Goal: Task Accomplishment & Management: Use online tool/utility

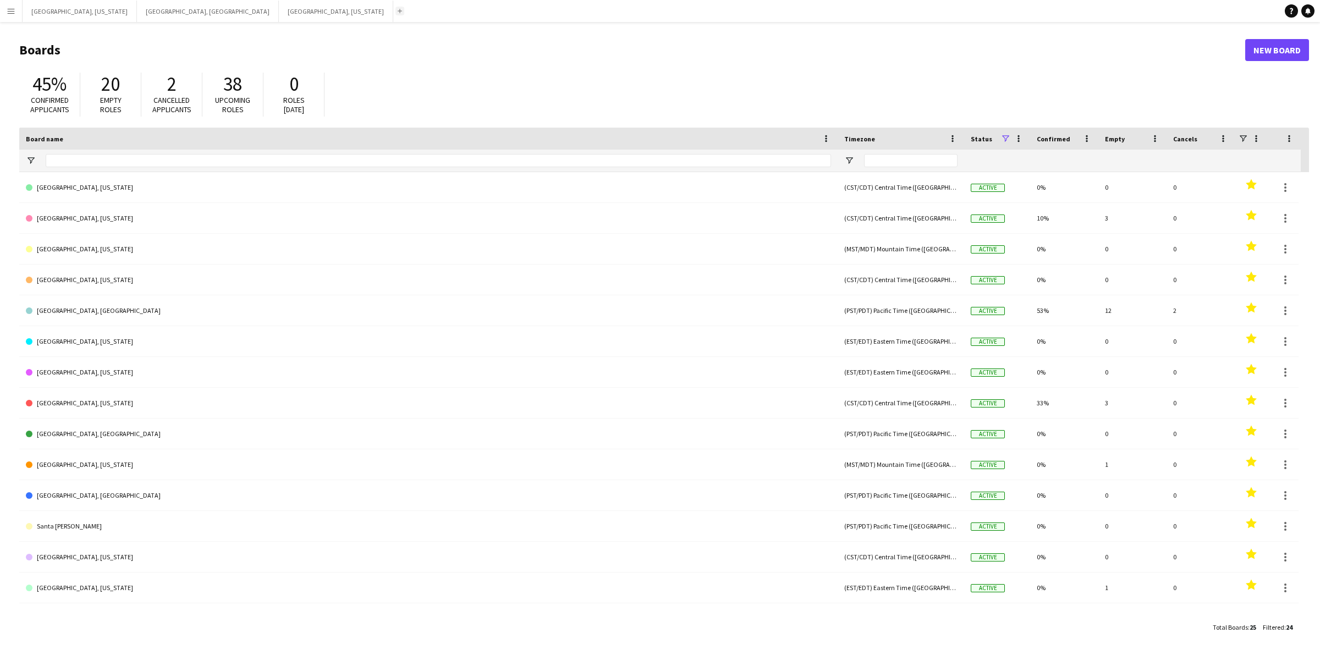
click at [395, 14] on button "Add" at bounding box center [399, 11] width 9 height 9
click at [398, 9] on app-icon "Add" at bounding box center [400, 11] width 4 height 4
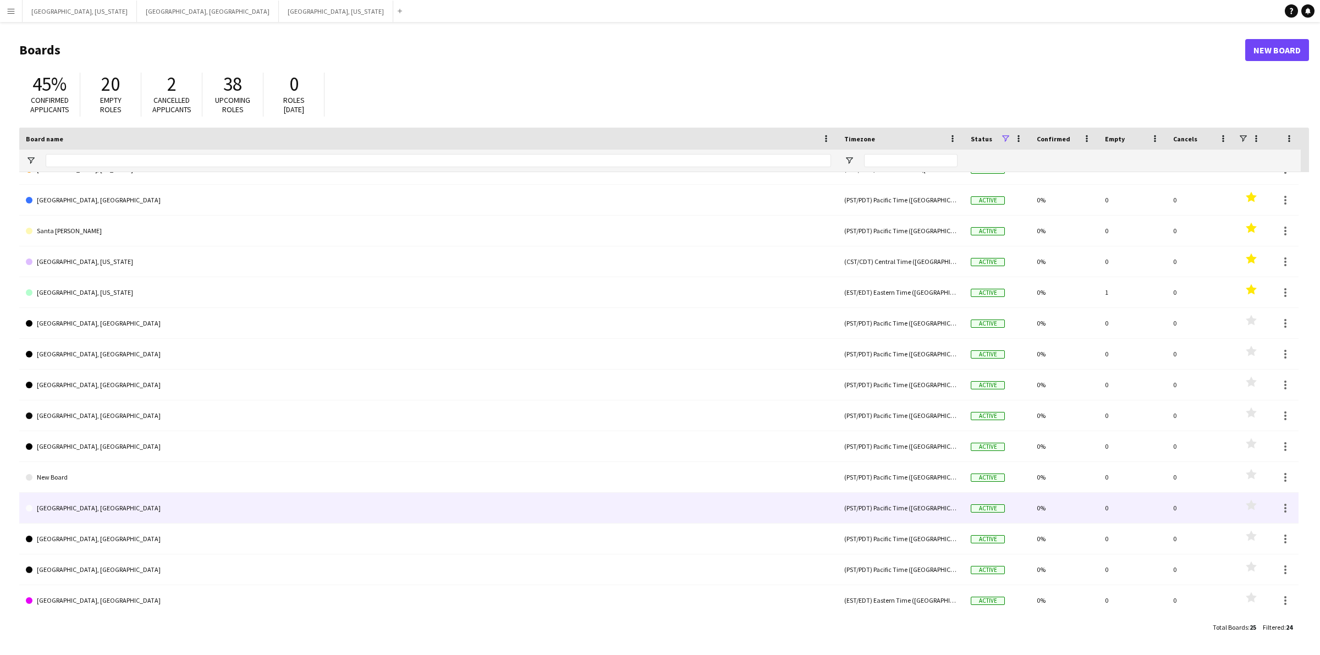
scroll to position [305, 0]
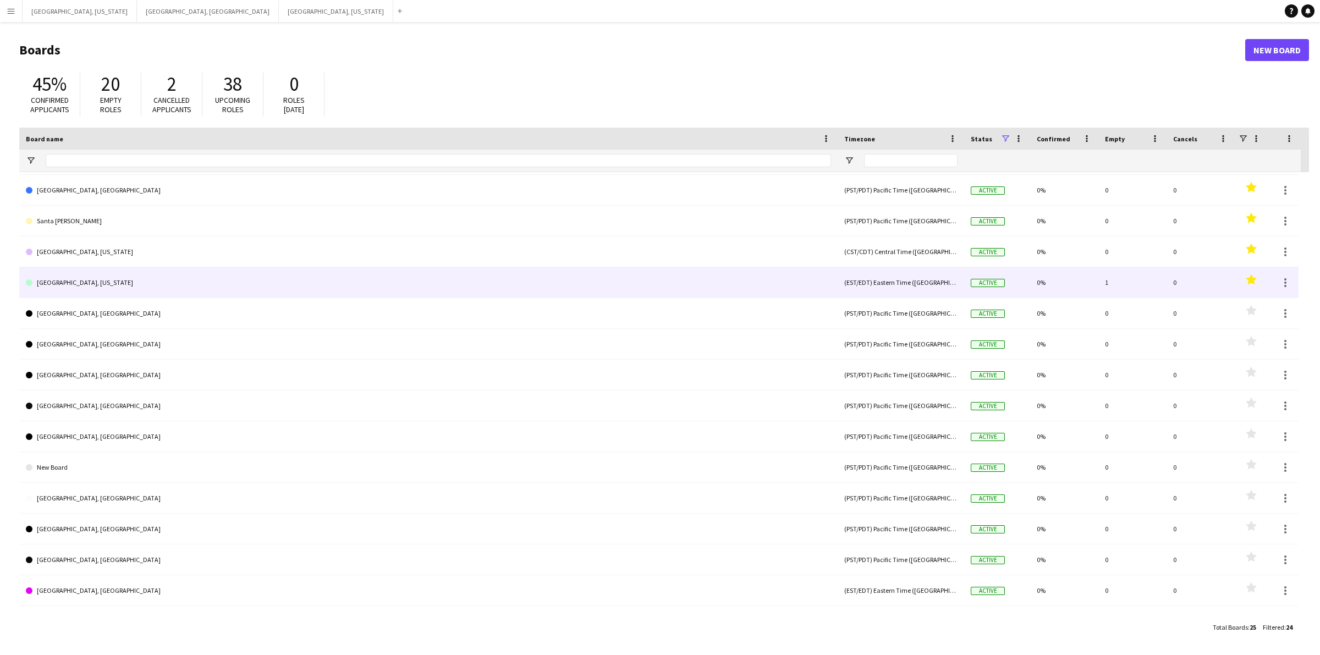
click at [119, 292] on link "[GEOGRAPHIC_DATA], [US_STATE]" at bounding box center [428, 282] width 805 height 31
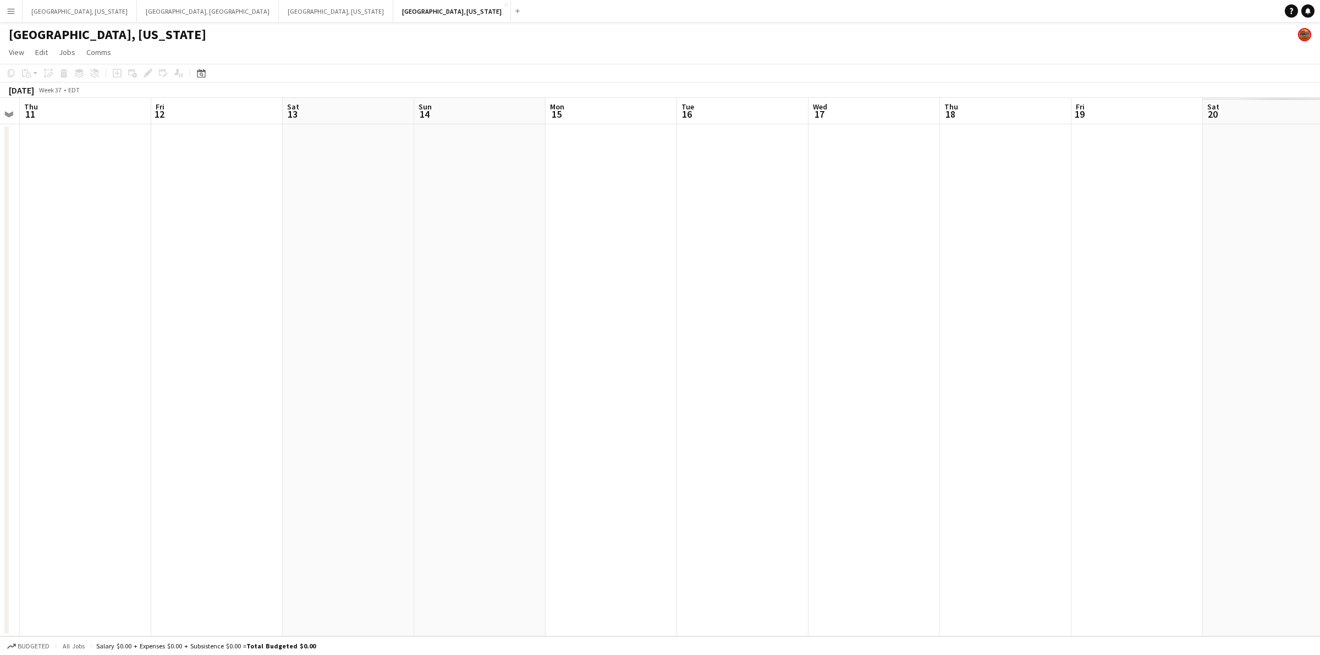
drag, startPoint x: 492, startPoint y: 348, endPoint x: 628, endPoint y: 369, distance: 137.5
click at [416, 361] on app-calendar-viewport "Mon 8 Tue 9 Wed 10 Thu 11 Fri 12 Sat 13 Sun 14 Mon 15 Tue 16 Wed 17 Thu 18 Fri …" at bounding box center [660, 367] width 1320 height 538
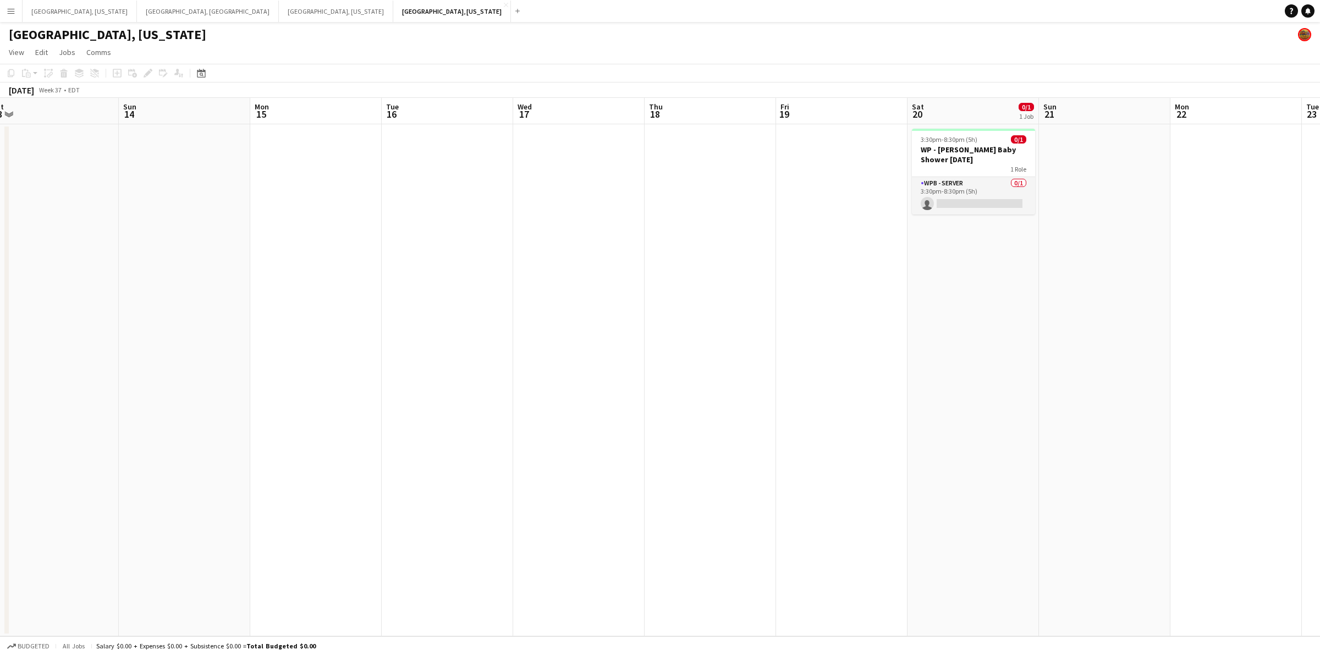
drag, startPoint x: 907, startPoint y: 363, endPoint x: 644, endPoint y: 372, distance: 263.6
click at [644, 372] on app-calendar-viewport "Thu 11 Fri 12 Sat 13 Sun 14 Mon 15 Tue 16 Wed 17 Thu 18 Fri 19 Sat 20 0/1 1 Job…" at bounding box center [660, 367] width 1320 height 538
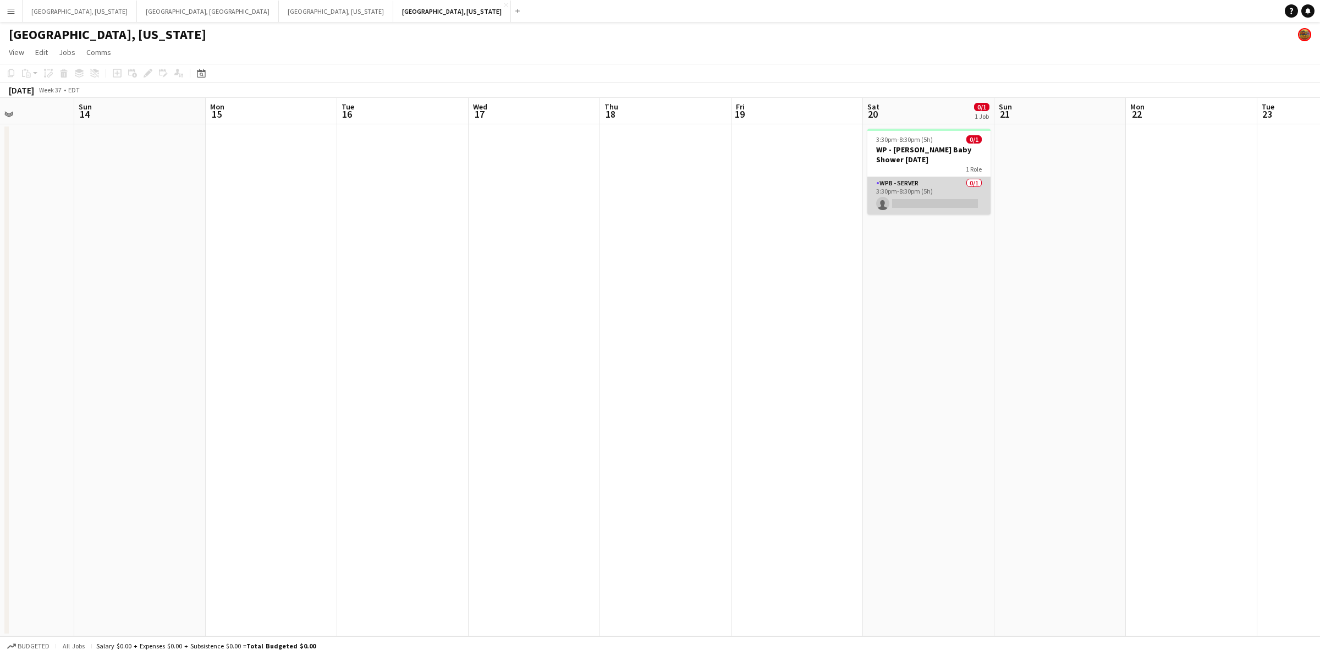
click at [941, 186] on app-card-role "WPB - Server 0/1 3:30pm-8:30pm (5h) single-neutral-actions" at bounding box center [928, 195] width 123 height 37
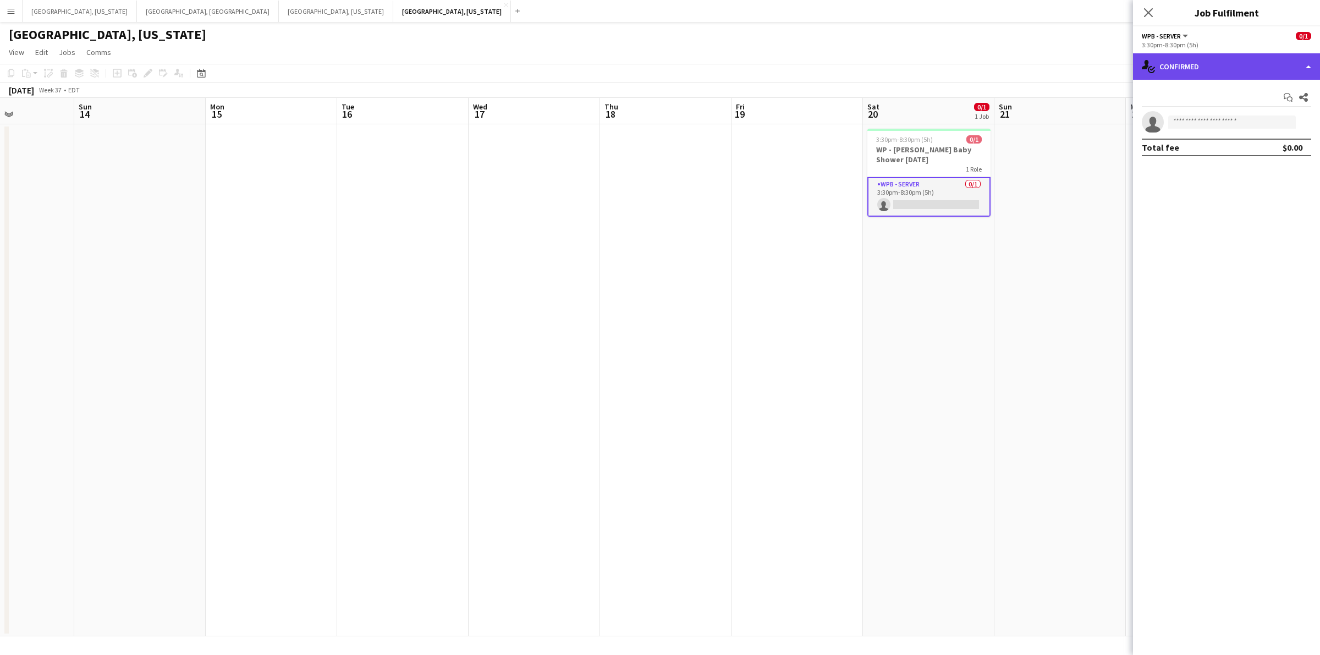
click at [1313, 61] on div "single-neutral-actions-check-2 Confirmed" at bounding box center [1226, 66] width 187 height 26
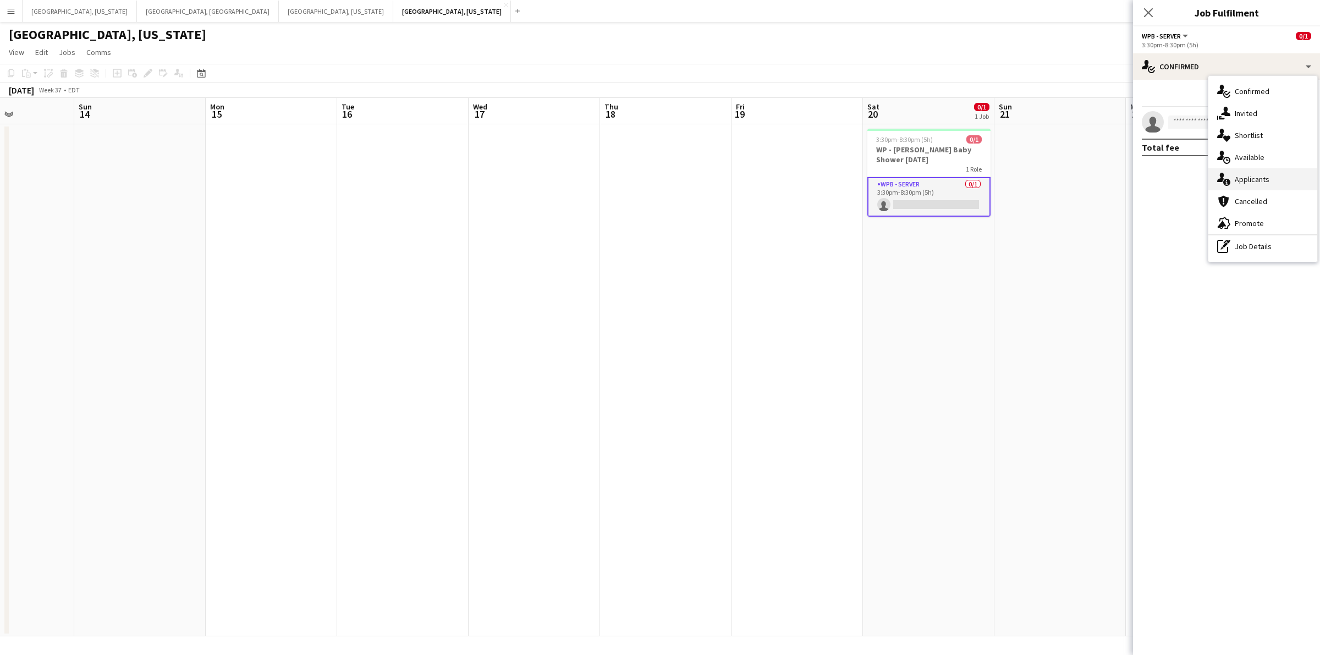
click at [1254, 174] on span "Applicants" at bounding box center [1252, 179] width 35 height 10
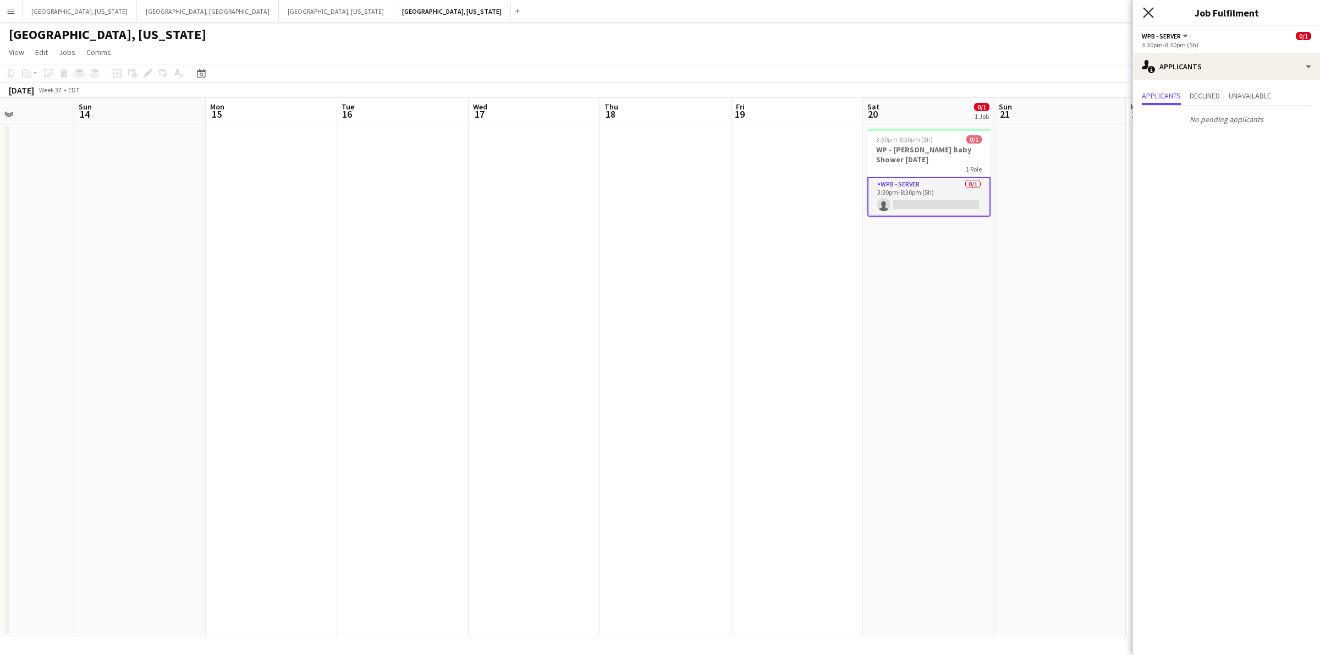
click at [1144, 15] on icon at bounding box center [1148, 12] width 10 height 10
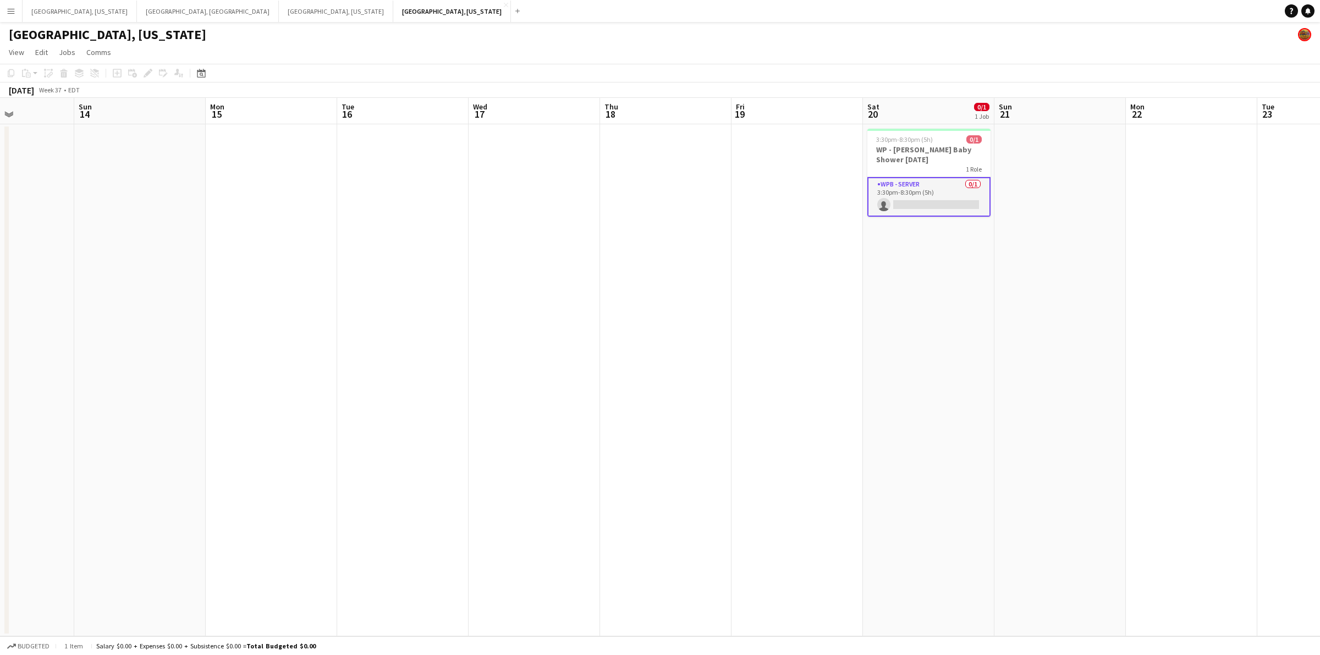
click at [1, 18] on button "Menu" at bounding box center [11, 11] width 22 height 22
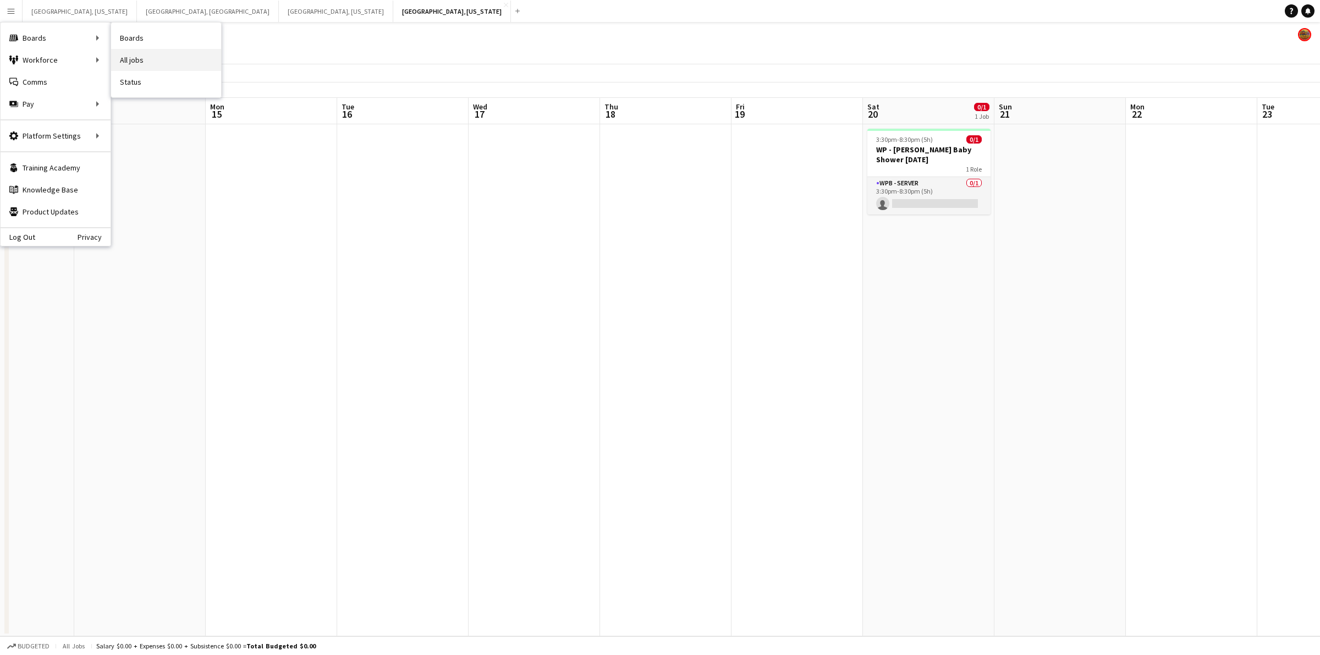
click at [145, 58] on link "All jobs" at bounding box center [166, 60] width 110 height 22
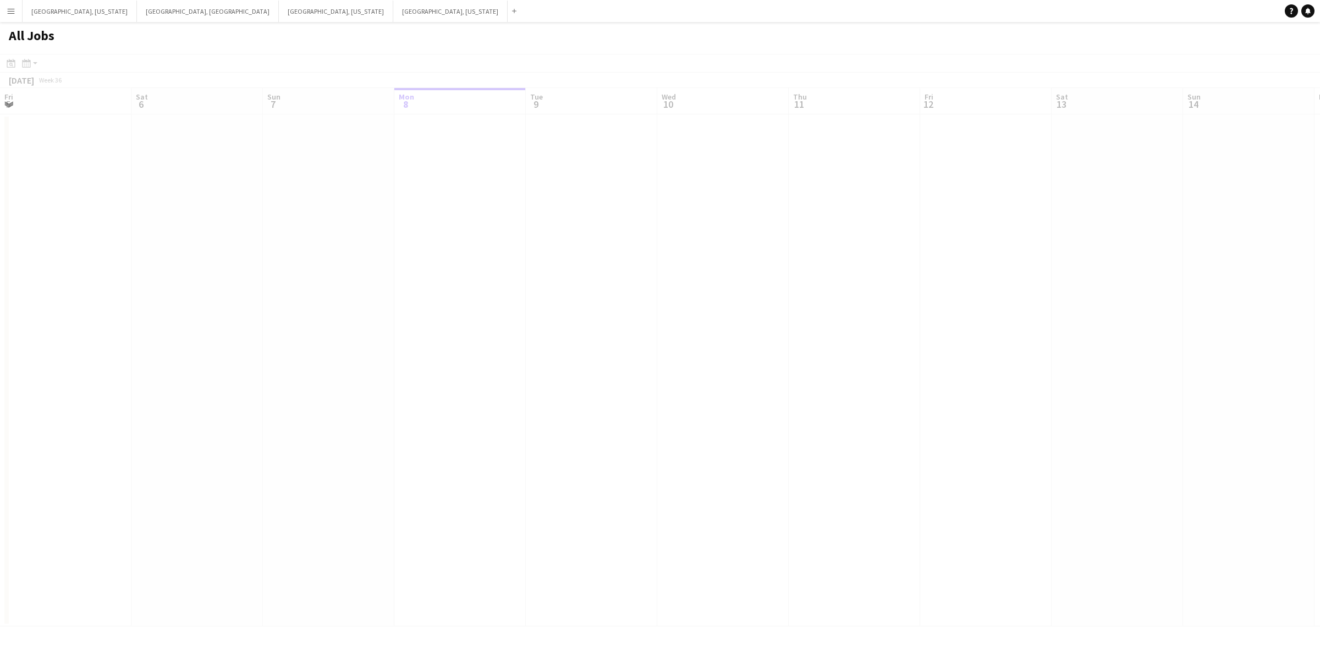
scroll to position [0, 262]
